Goal: Information Seeking & Learning: Learn about a topic

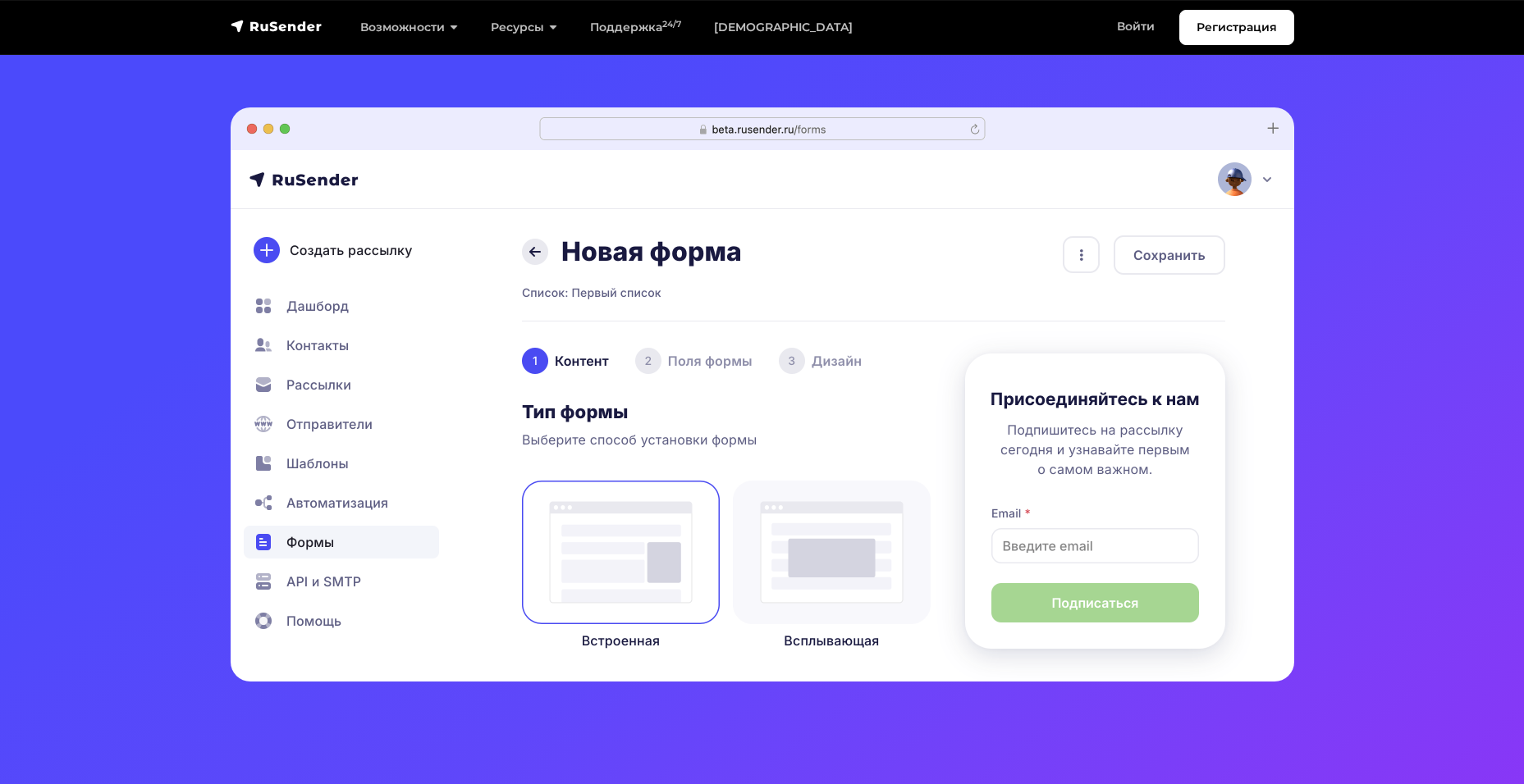
scroll to position [328, 0]
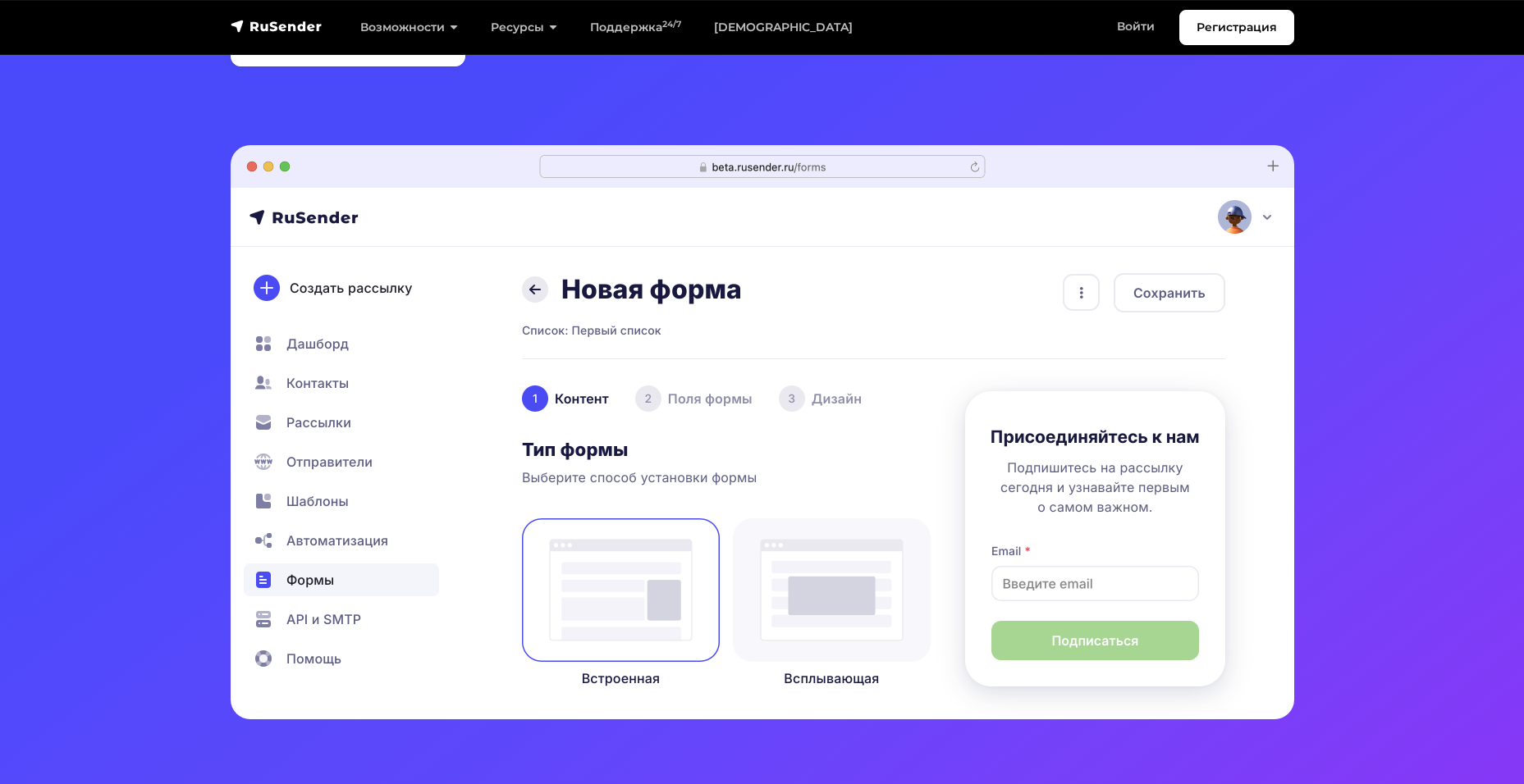
click at [667, 394] on img at bounding box center [762, 433] width 1064 height 574
click at [649, 396] on img at bounding box center [762, 433] width 1064 height 574
drag, startPoint x: 795, startPoint y: 394, endPoint x: 645, endPoint y: 520, distance: 195.9
click at [795, 395] on img at bounding box center [762, 433] width 1064 height 574
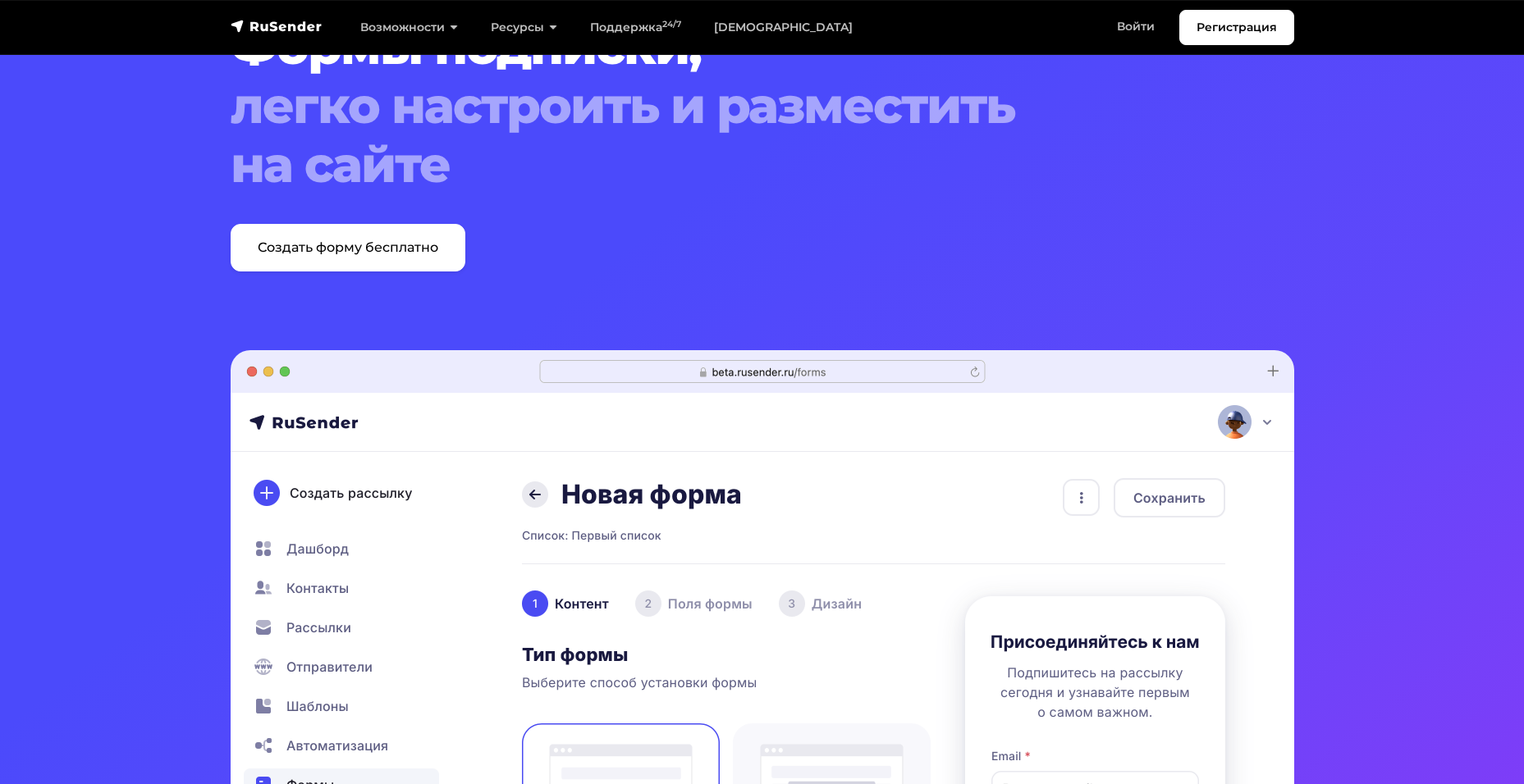
scroll to position [0, 0]
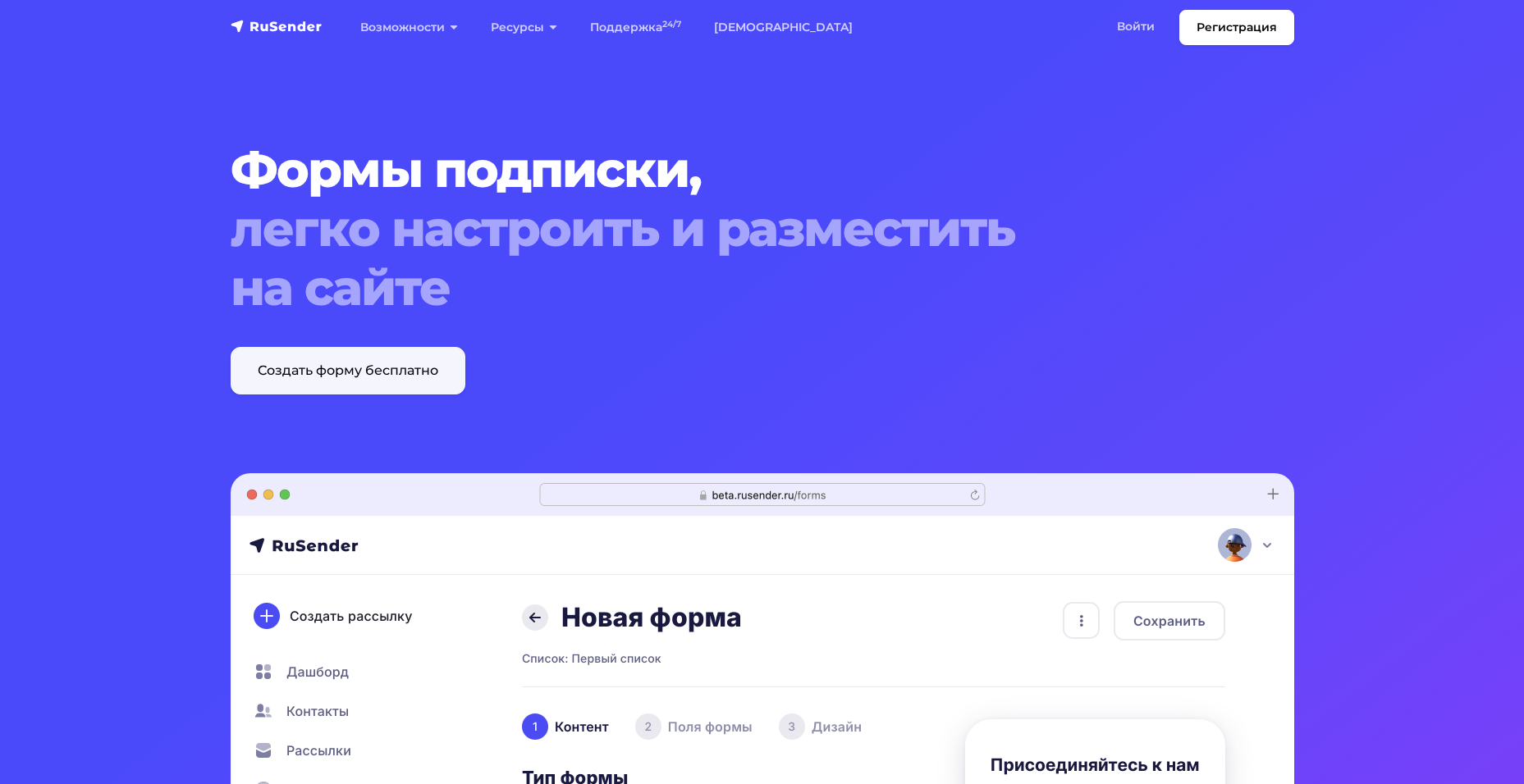
click at [382, 374] on link "Создать форму бесплатно" at bounding box center [347, 371] width 235 height 48
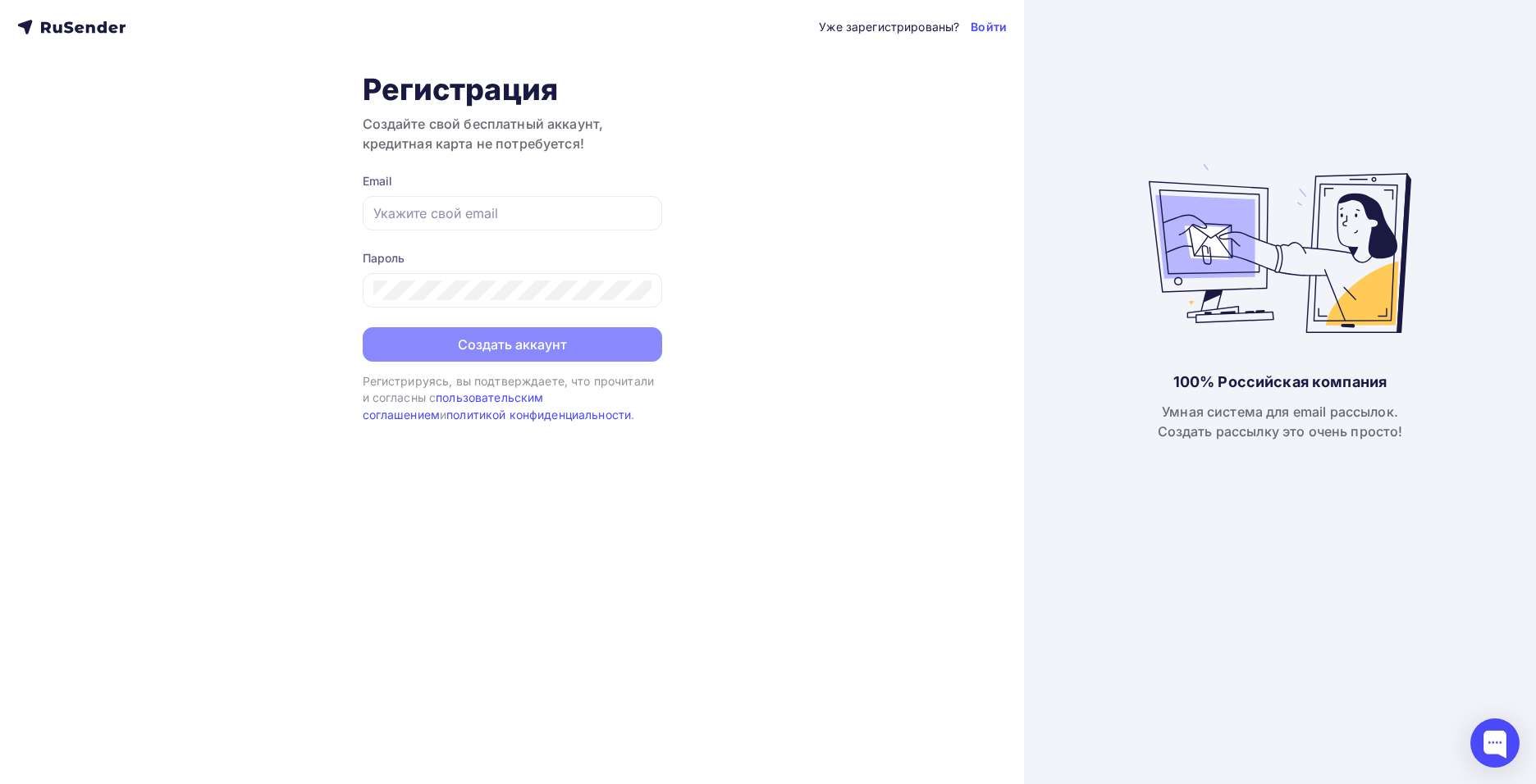
click at [62, 42] on div "Уже зарегистрированы? Войти Регистрация Создайте свой бесплатный аккаунт, креди…" at bounding box center [512, 392] width 1025 height 784
click at [66, 26] on icon at bounding box center [69, 28] width 10 height 11
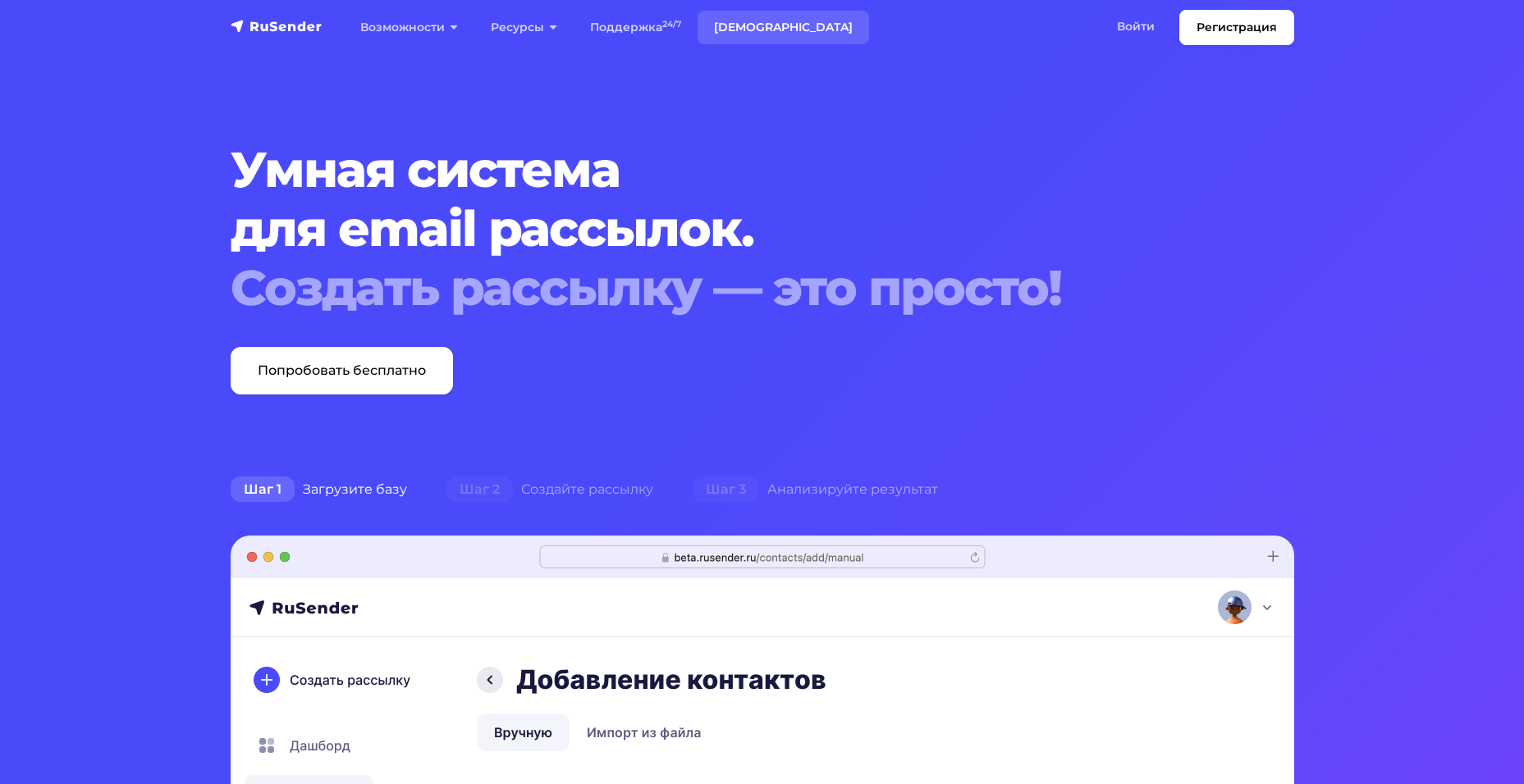
click at [757, 18] on link "[DEMOGRAPHIC_DATA]" at bounding box center [782, 27] width 171 height 34
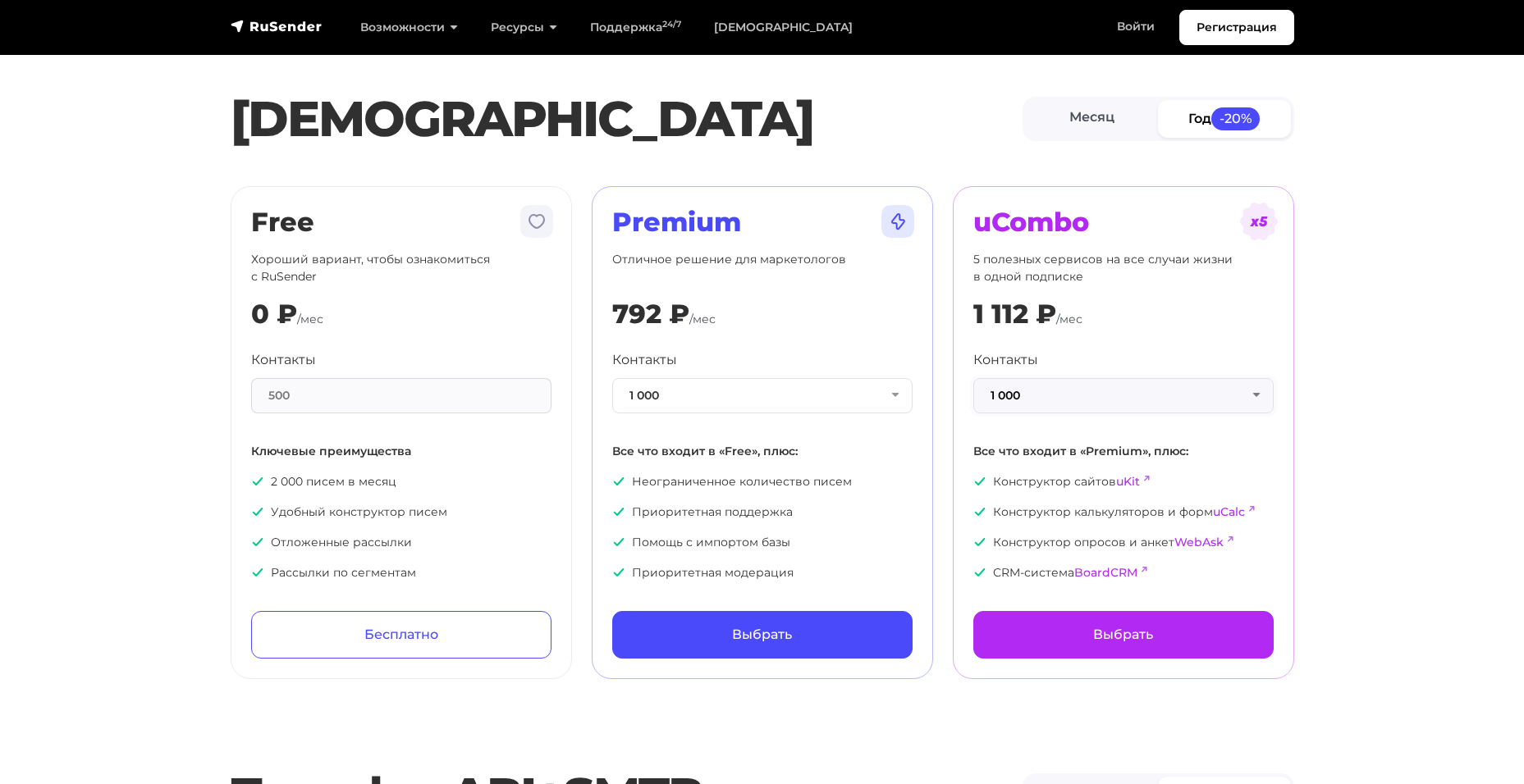
click at [1254, 396] on button "1 000" at bounding box center [1123, 395] width 301 height 35
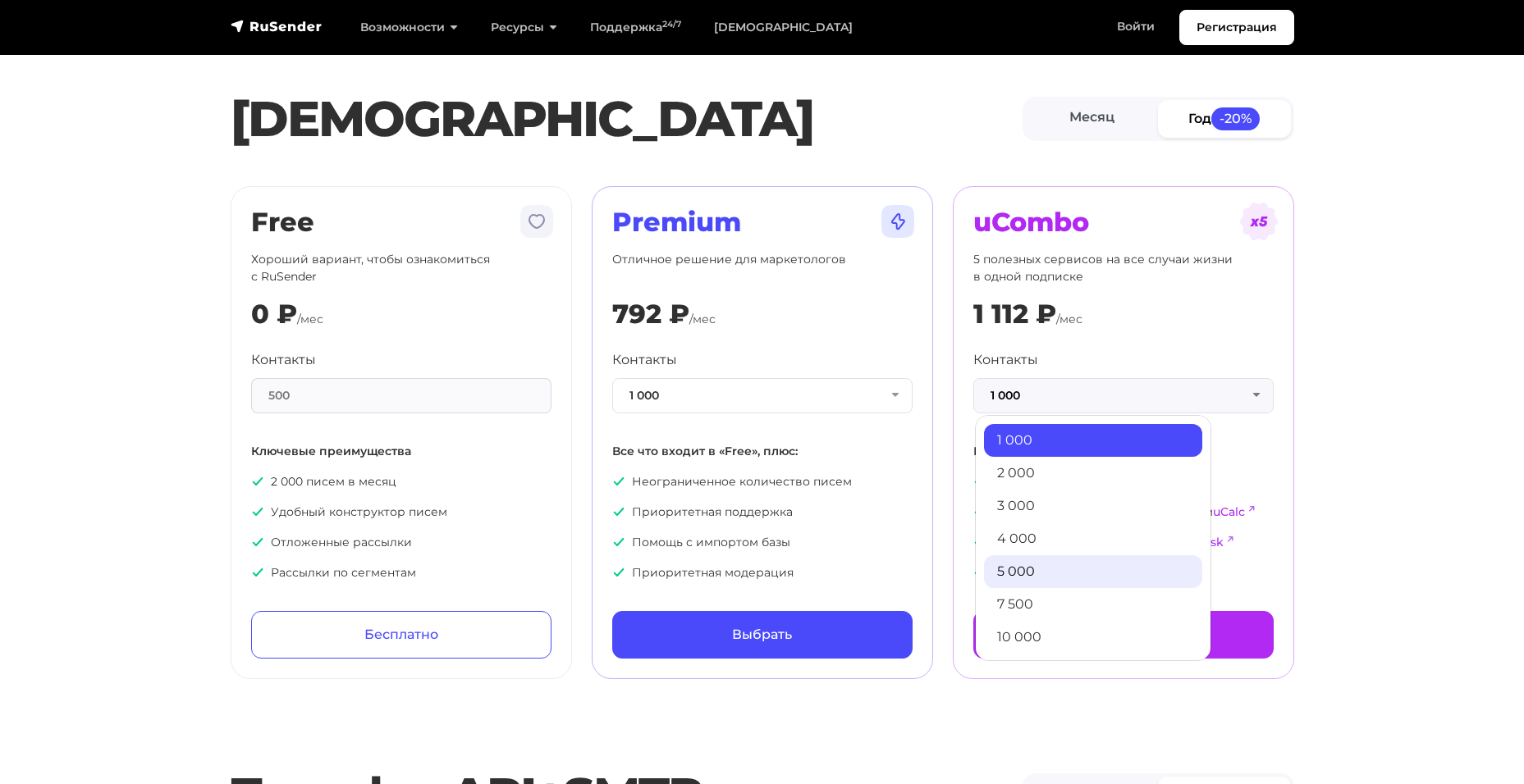
click at [1023, 573] on link "5 000" at bounding box center [1093, 571] width 218 height 33
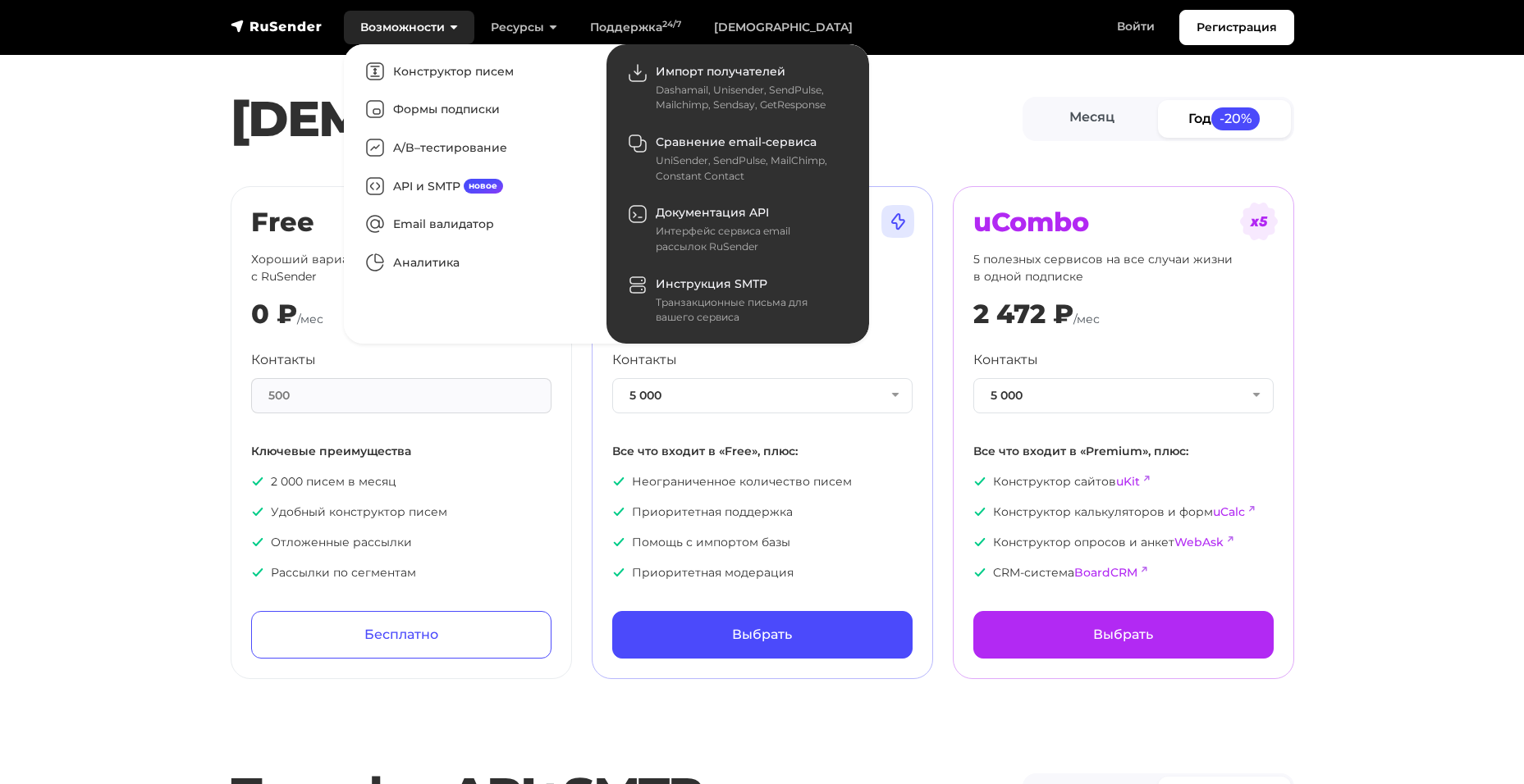
click at [453, 26] on link "Возможности" at bounding box center [409, 27] width 130 height 34
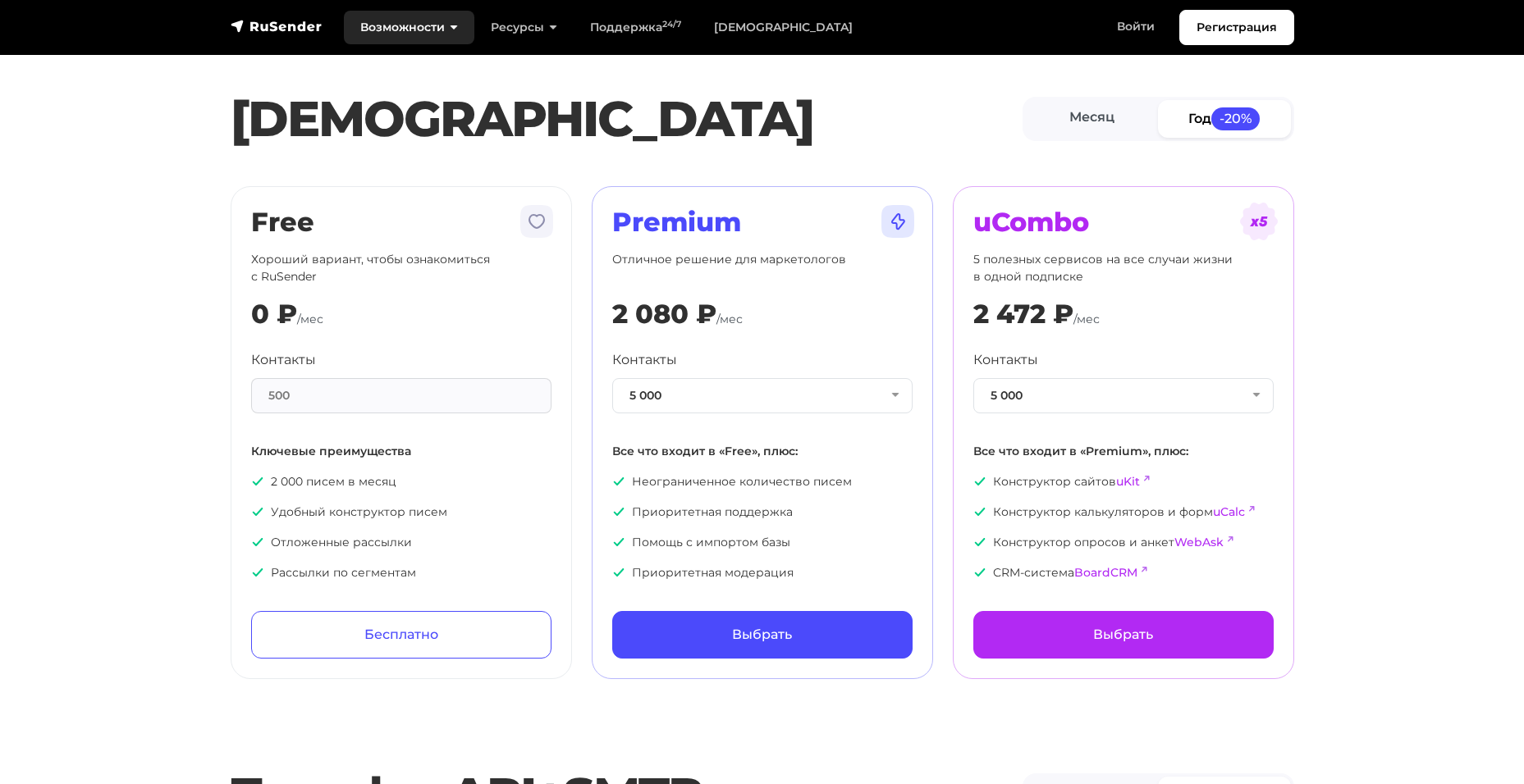
click at [441, 27] on link "Возможности" at bounding box center [409, 27] width 130 height 34
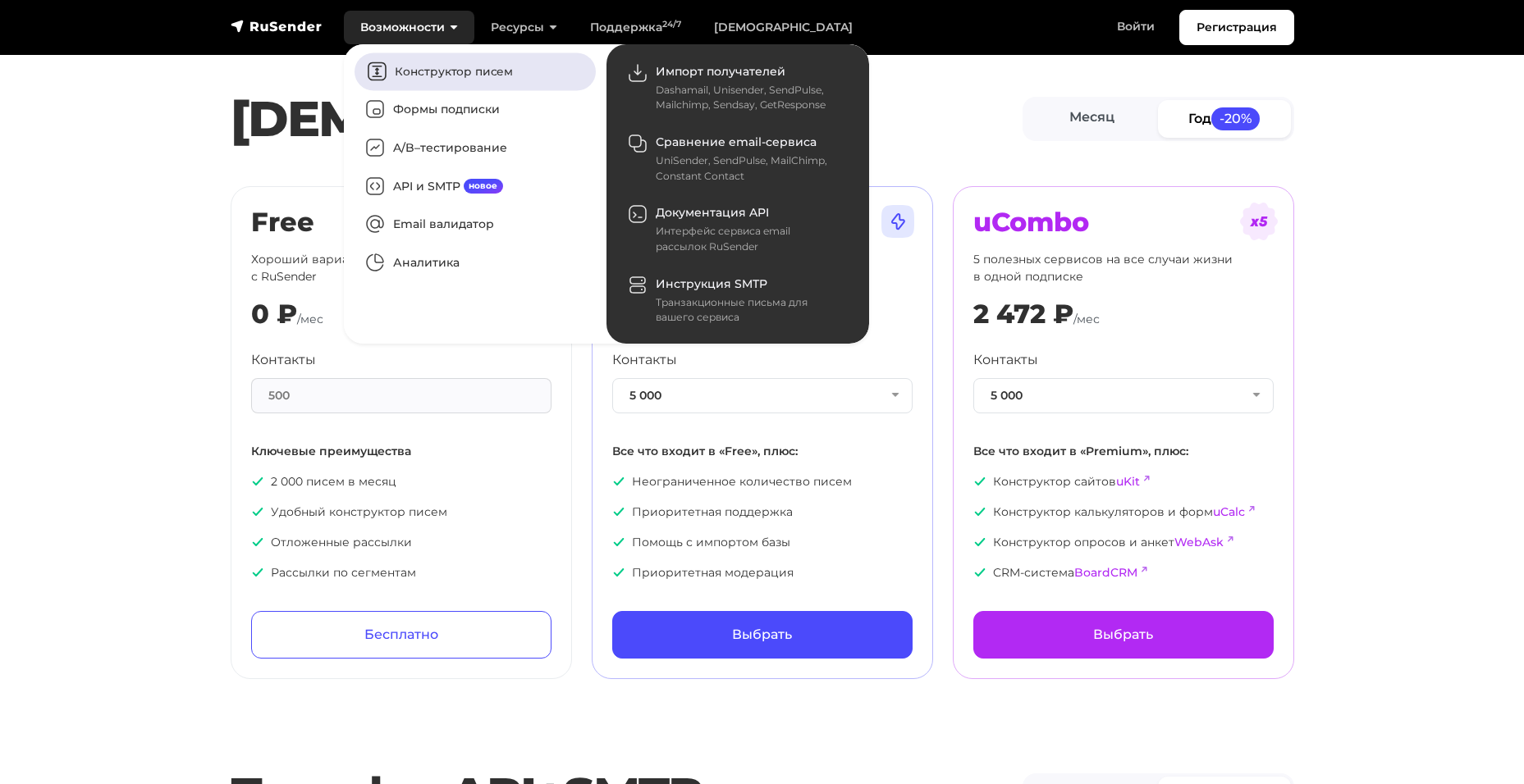
click at [449, 67] on link "Конструктор писем" at bounding box center [475, 71] width 241 height 37
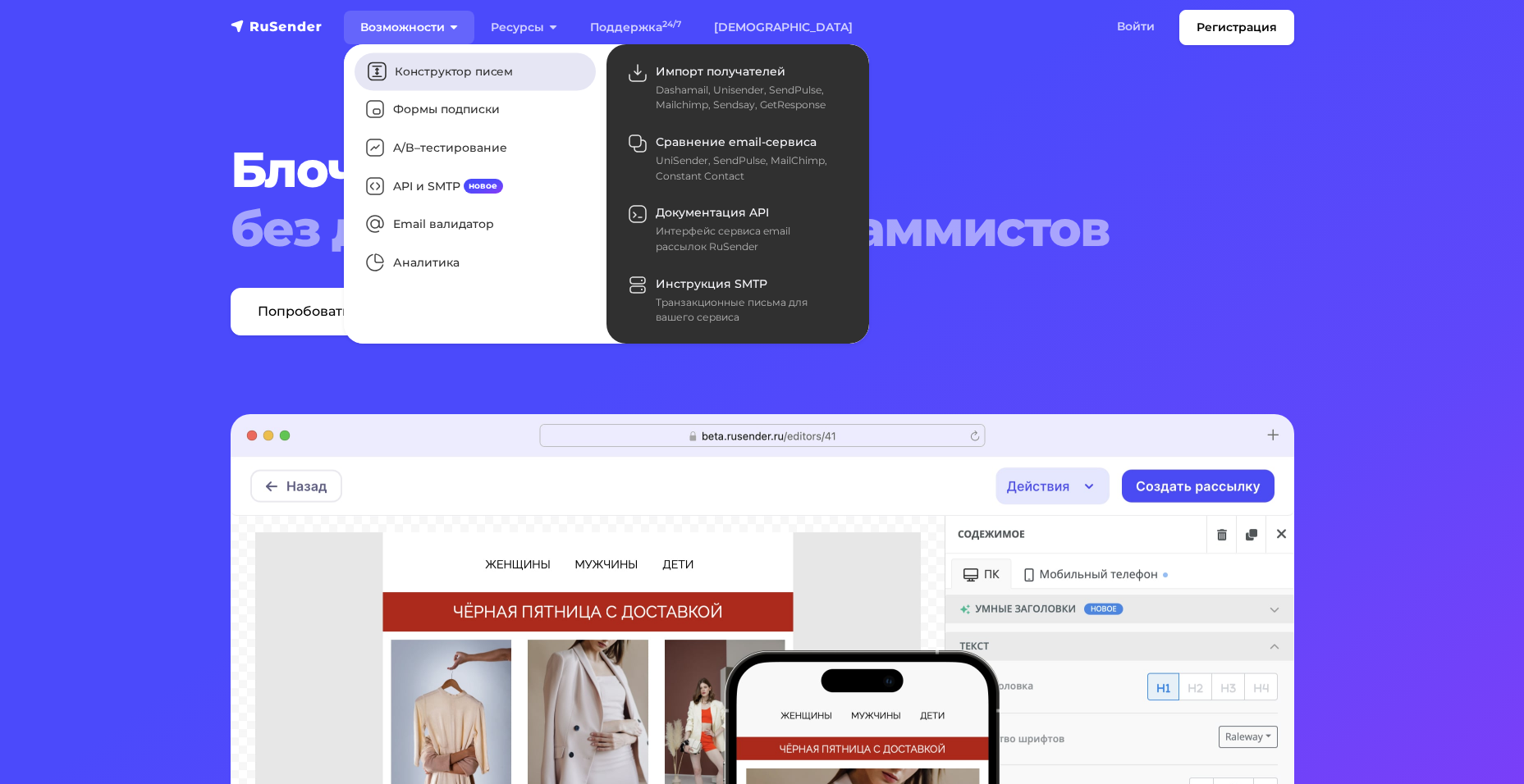
click at [401, 79] on link "Конструктор писем" at bounding box center [475, 71] width 241 height 37
